Goal: Task Accomplishment & Management: Manage account settings

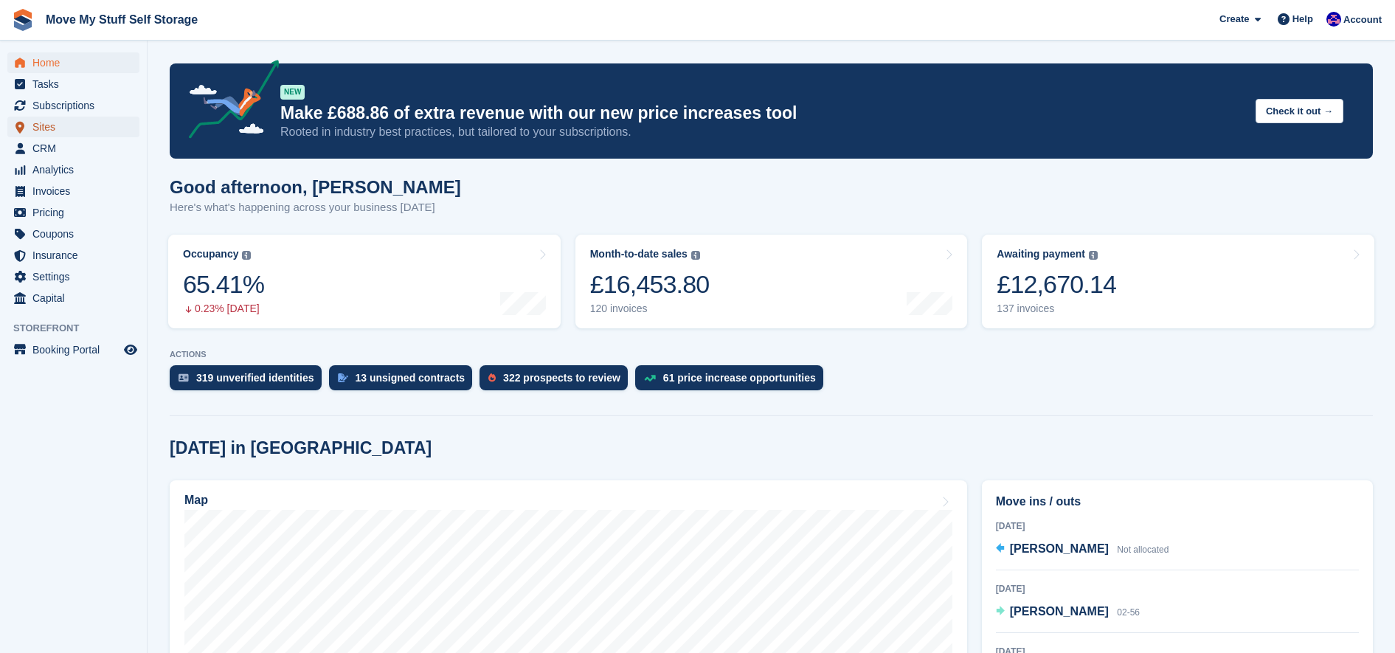
drag, startPoint x: 35, startPoint y: 147, endPoint x: 71, endPoint y: 136, distance: 37.1
click at [71, 136] on span "Sites" at bounding box center [76, 127] width 89 height 21
click at [52, 144] on span "CRM" at bounding box center [76, 148] width 89 height 21
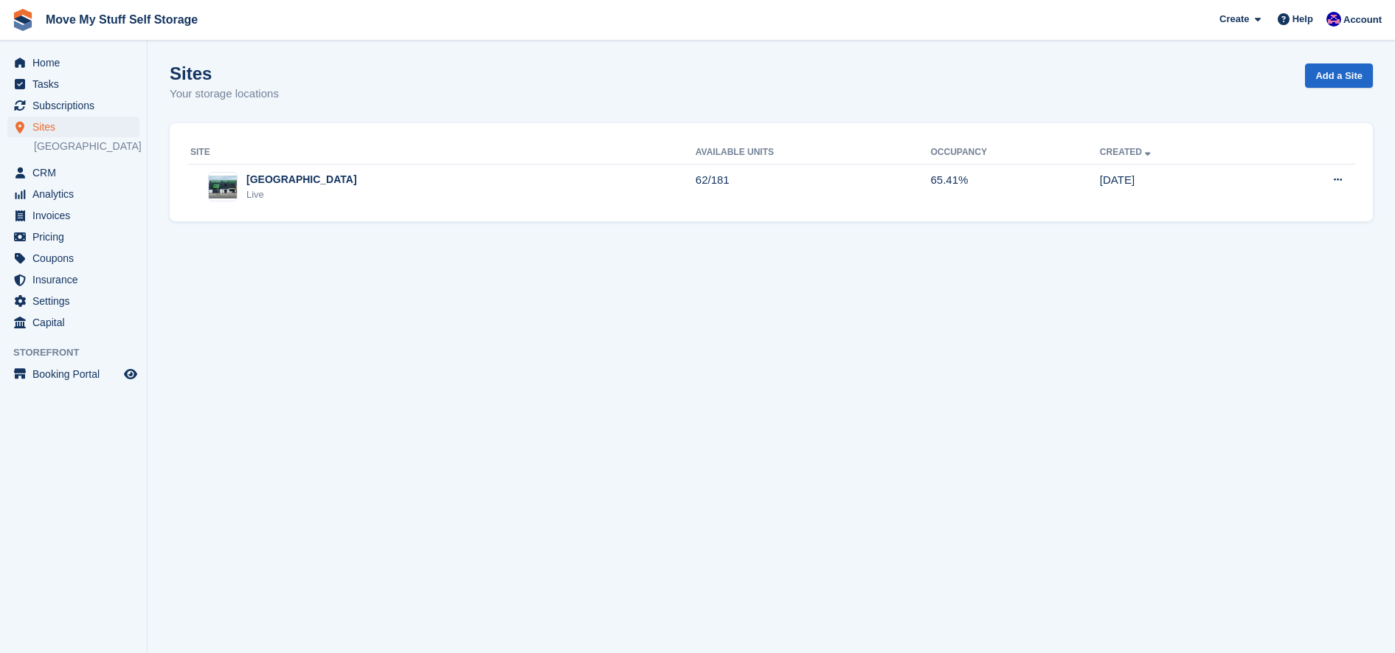
click at [613, 241] on section "Sites Your storage locations Add a Site Site Available Units Occupancy Created …" at bounding box center [771, 326] width 1247 height 653
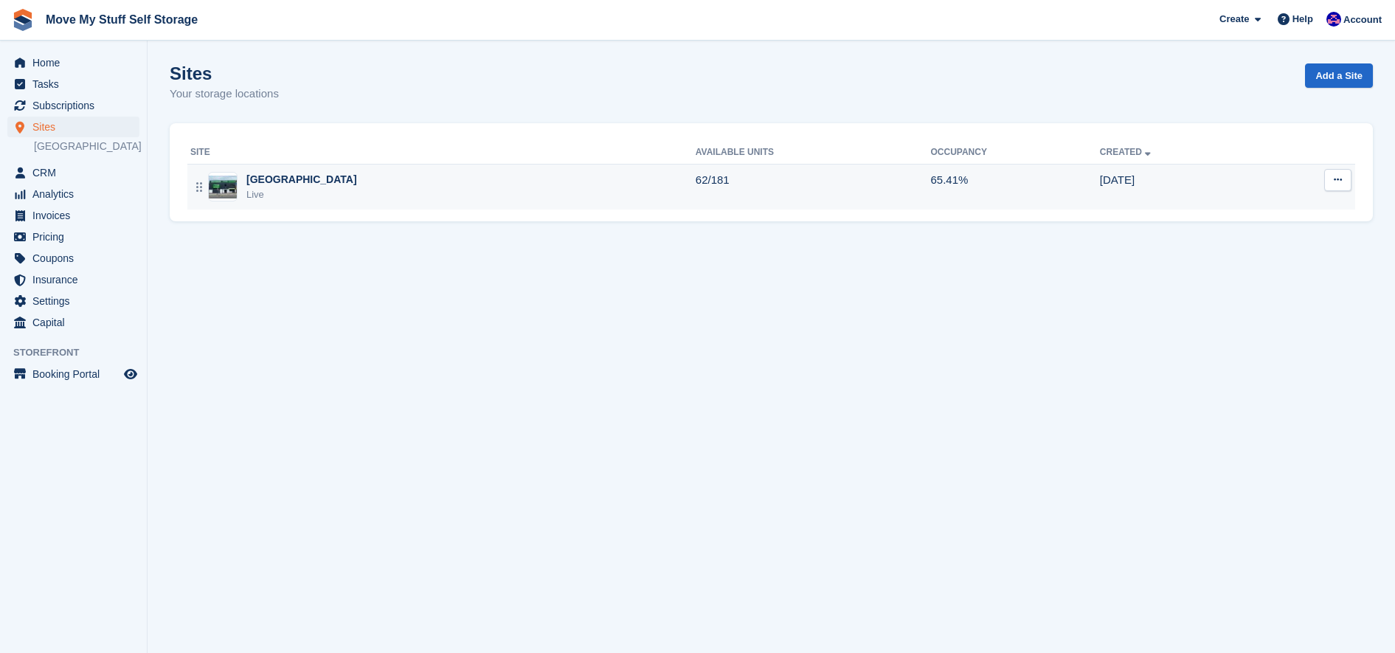
click at [597, 208] on td "Stoke-on-Trent Live" at bounding box center [441, 187] width 508 height 46
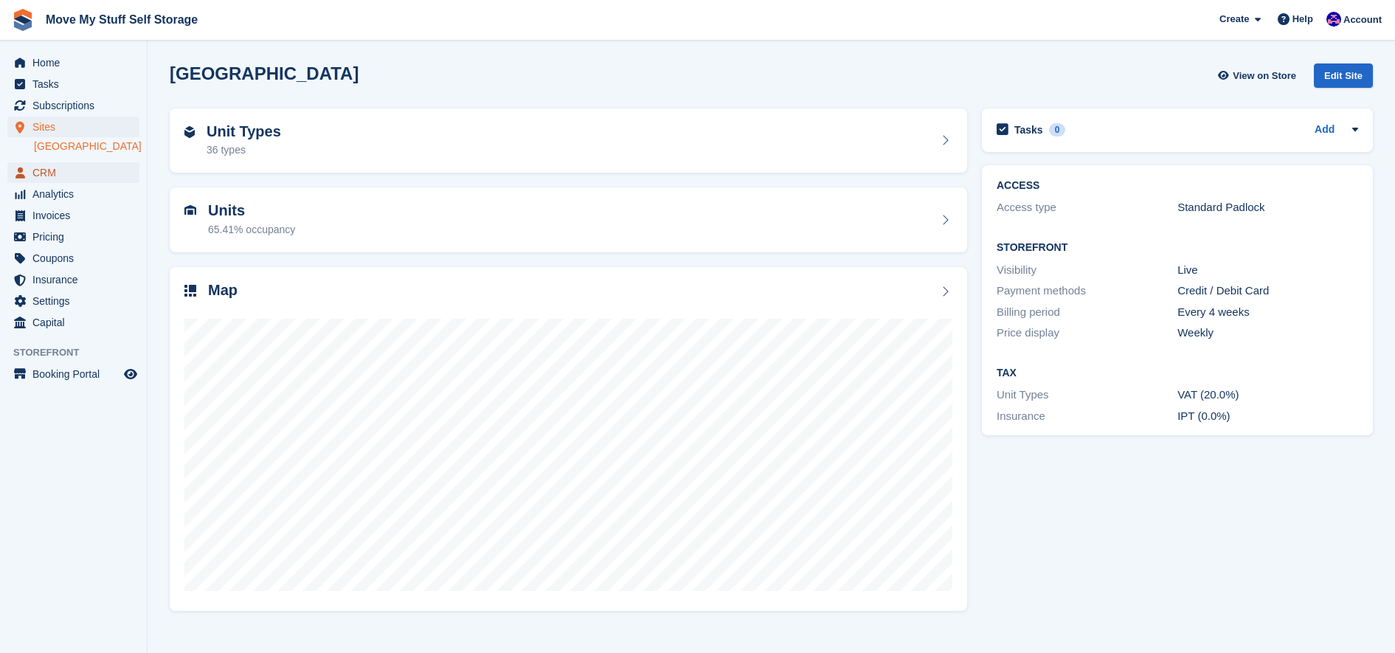
click at [44, 170] on span "CRM" at bounding box center [76, 172] width 89 height 21
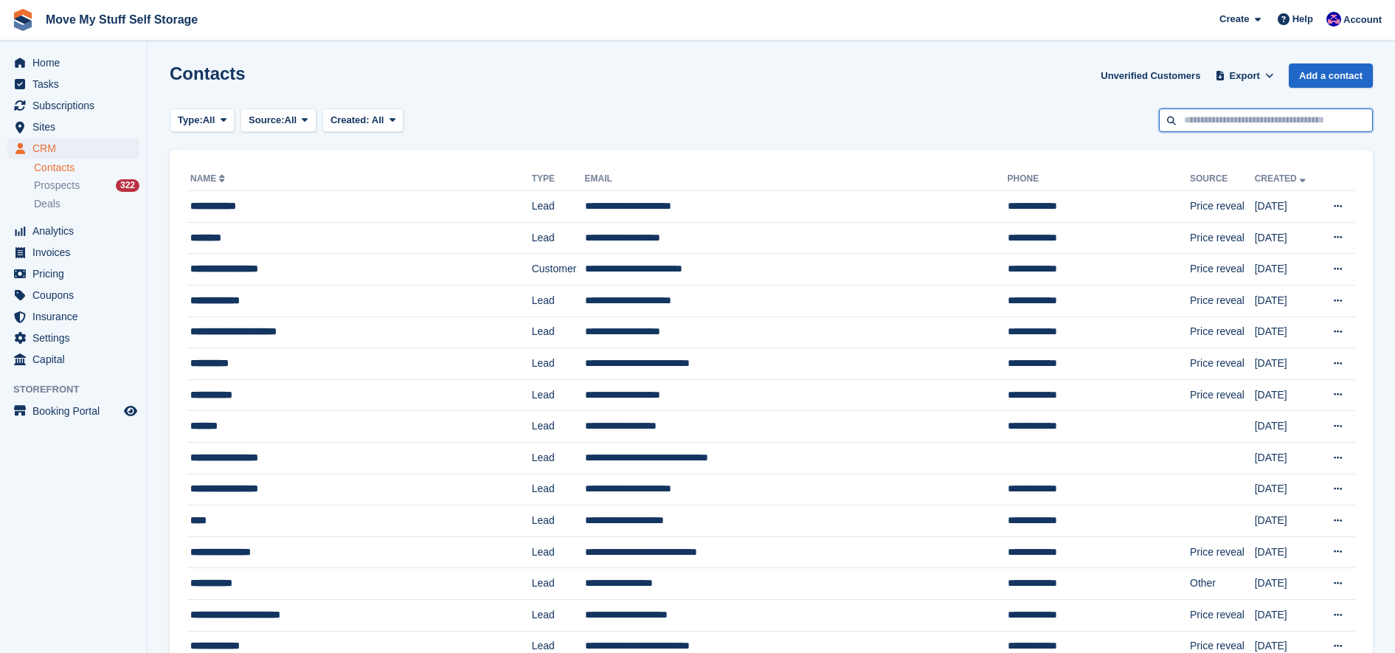
click at [1261, 121] on input "text" at bounding box center [1266, 120] width 214 height 24
type input "*******"
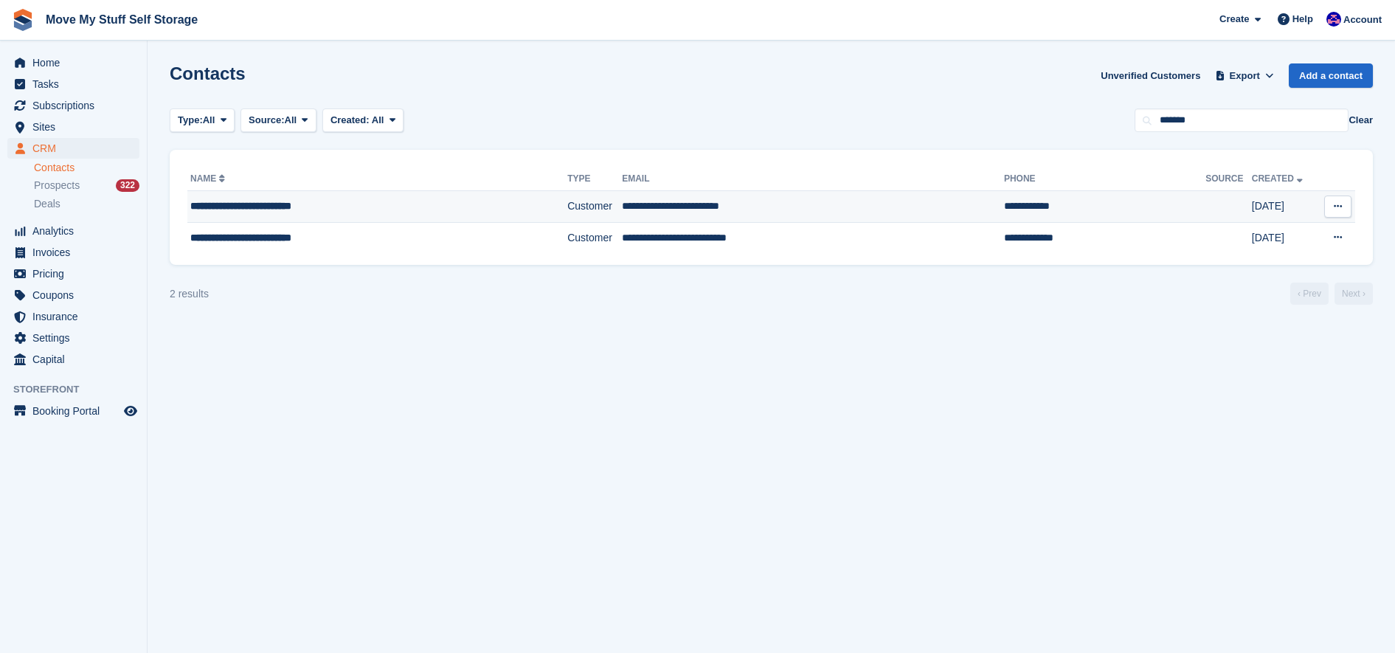
click at [687, 208] on td "**********" at bounding box center [813, 207] width 382 height 32
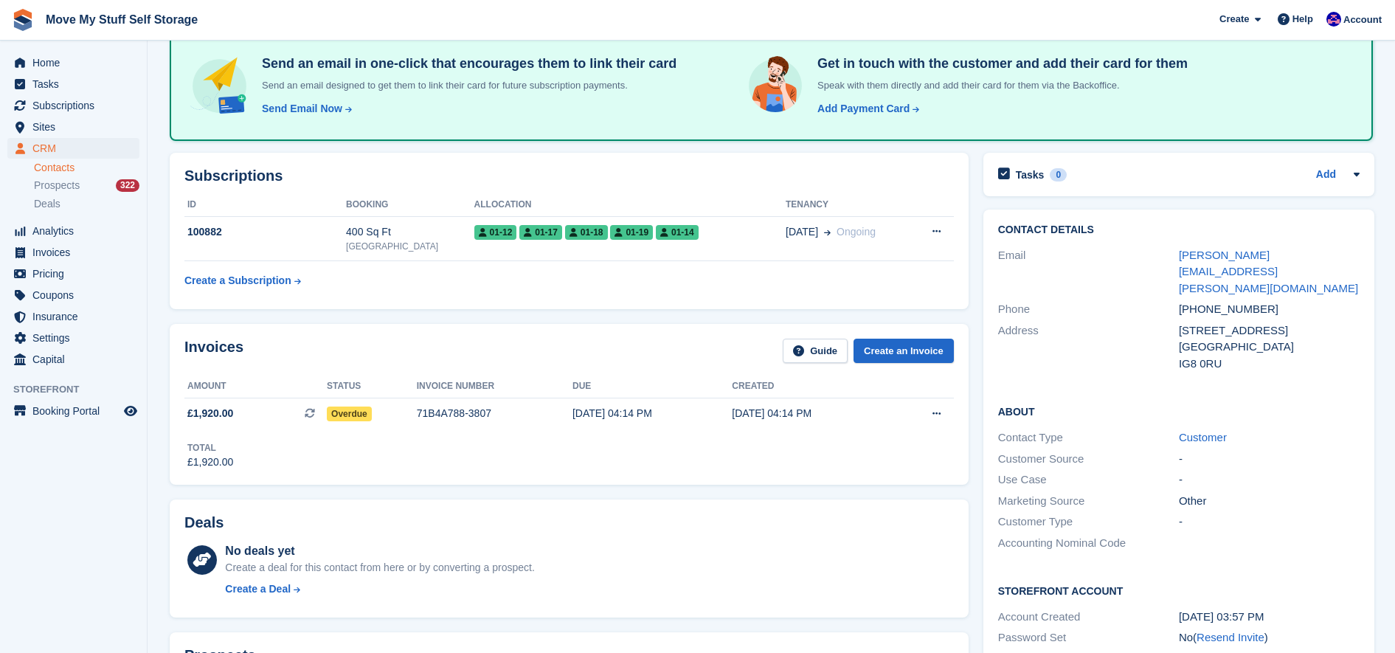
scroll to position [156, 0]
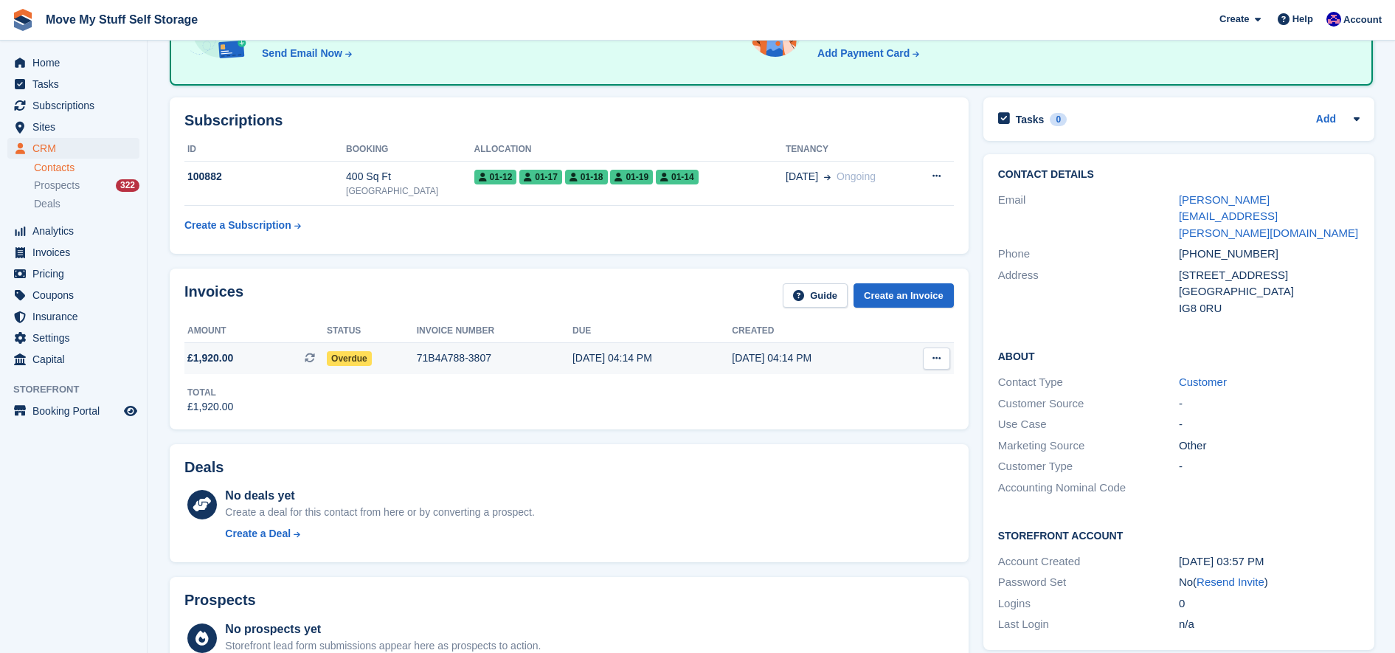
click at [693, 356] on div "12 Aug, 04:14 PM" at bounding box center [651, 357] width 159 height 15
